Goal: Book appointment/travel/reservation

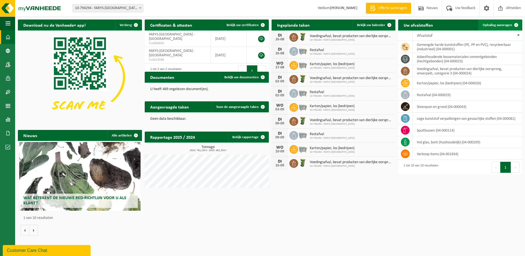
click at [492, 23] on span "Ophaling aanvragen" at bounding box center [497, 25] width 29 height 4
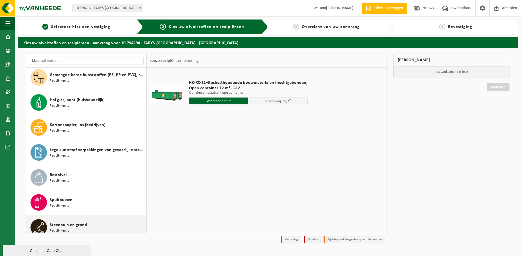
scroll to position [60, 0]
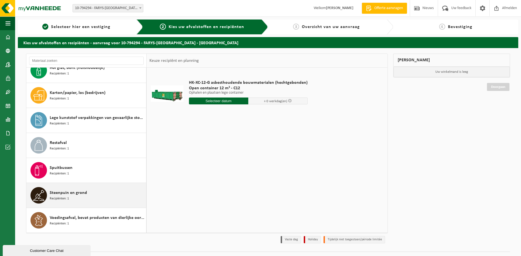
click at [66, 193] on span "Steenpuin en grond" at bounding box center [68, 193] width 37 height 7
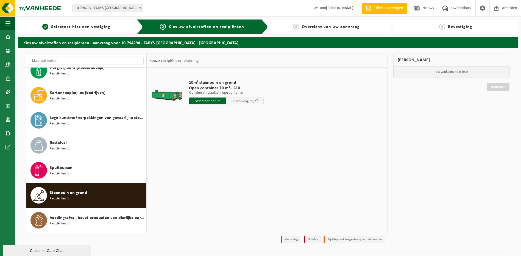
click at [208, 102] on input "text" at bounding box center [207, 101] width 37 height 7
click at [204, 166] on div "26" at bounding box center [204, 167] width 10 height 9
type input "Van 2025-08-26"
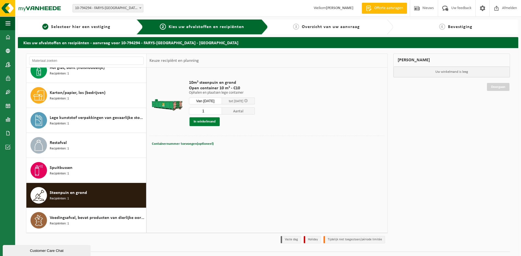
click at [202, 121] on button "In winkelmand" at bounding box center [205, 121] width 30 height 9
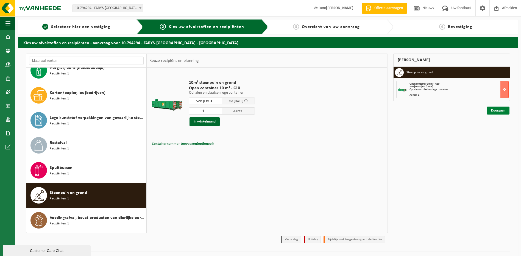
click at [497, 111] on link "Doorgaan" at bounding box center [498, 111] width 23 height 8
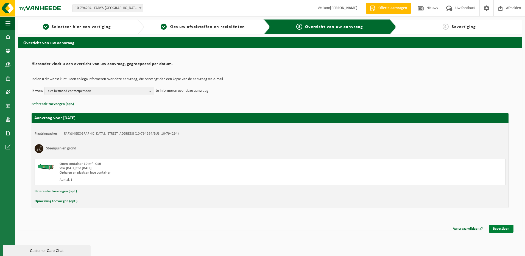
click at [499, 227] on link "Bevestigen" at bounding box center [501, 229] width 25 height 8
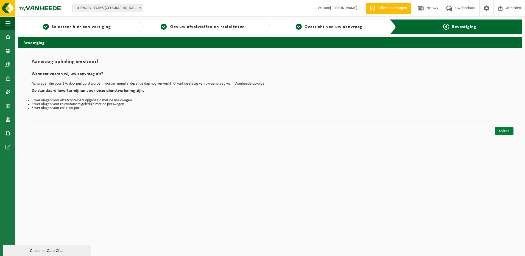
click at [503, 131] on link "Sluiten" at bounding box center [504, 131] width 19 height 8
